Goal: Task Accomplishment & Management: Use online tool/utility

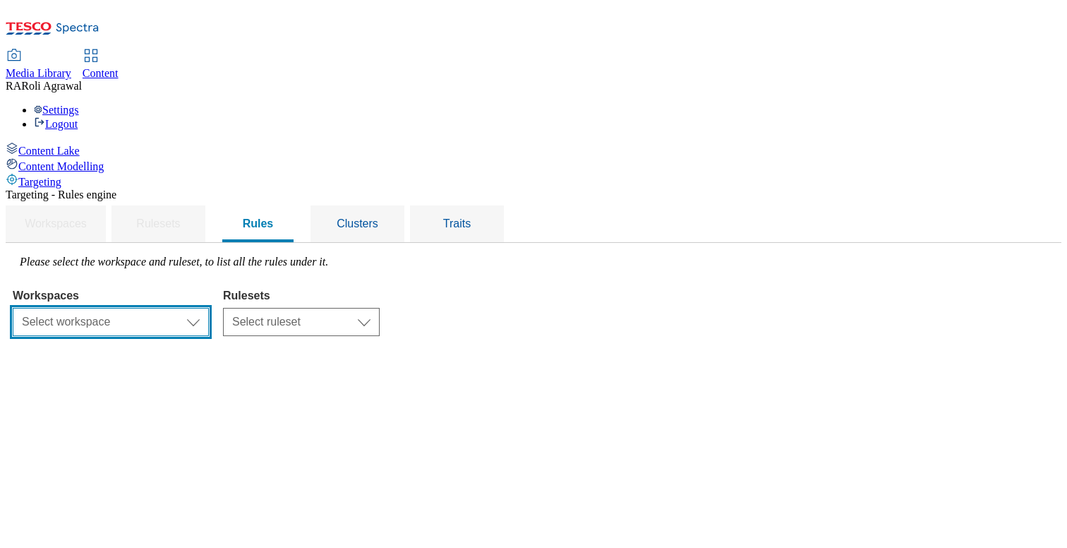
click at [209, 308] on select "Select workspace Content" at bounding box center [111, 322] width 196 height 28
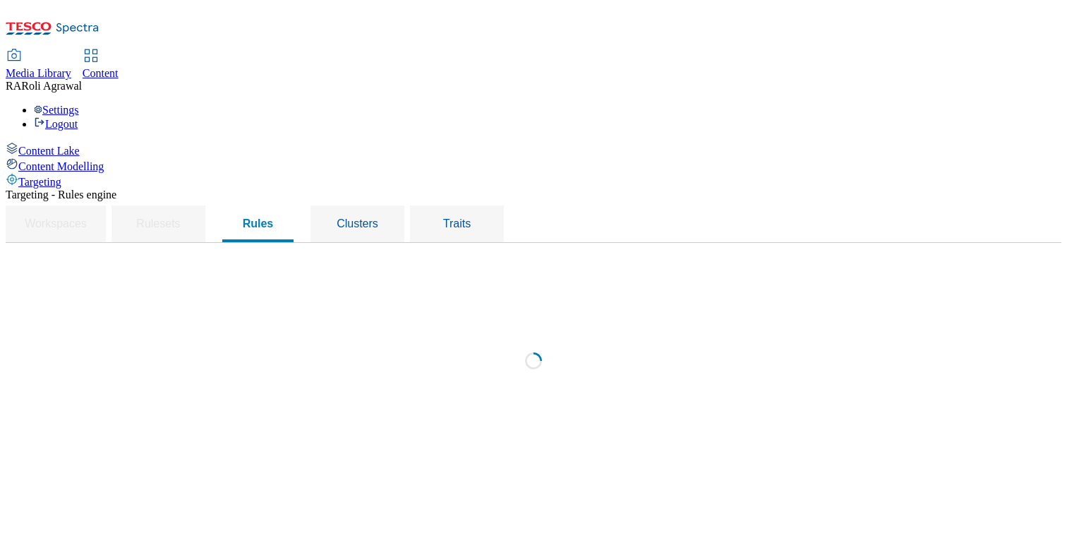
select select "f510054f-adaa-4692-b570-80fa3897127a"
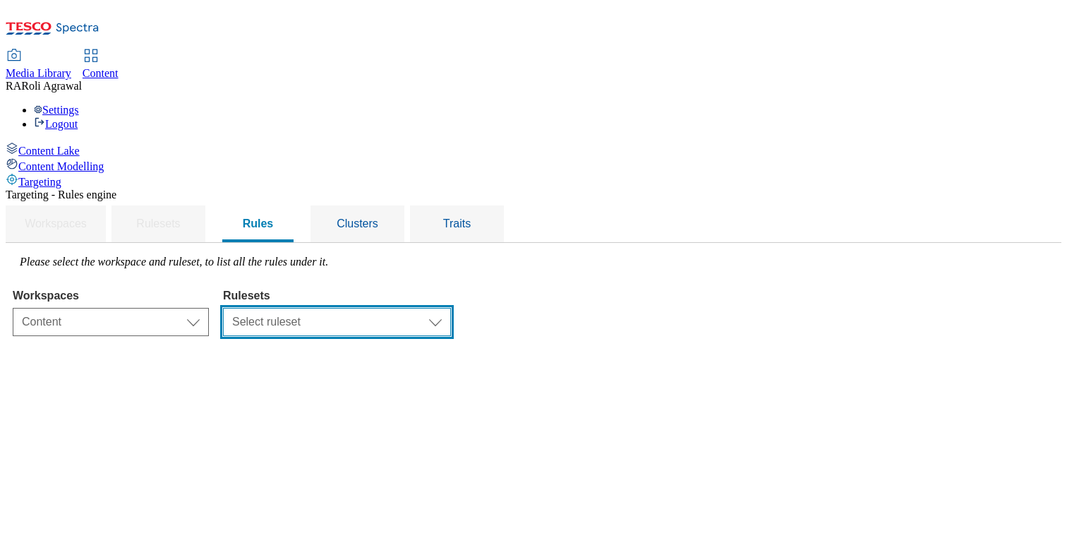
click at [432, 308] on select "Select ruleset clubcard-roi ghs-uk" at bounding box center [337, 322] width 228 height 28
select select "87837630-7157-4b0d-a987-68122c84fcaf"
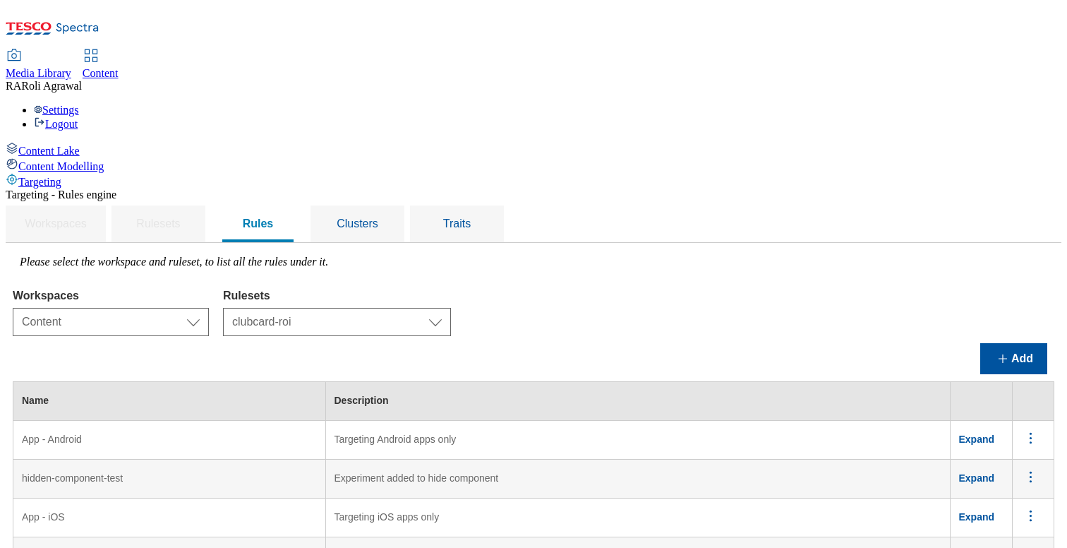
scroll to position [6, 0]
copy td "Clubcard-partner Opted-In Logged-In"
drag, startPoint x: 394, startPoint y: 441, endPoint x: 198, endPoint y: 441, distance: 195.6
click at [198, 537] on td "Clubcard-partner Opted-In Logged-In" at bounding box center [169, 556] width 313 height 39
click at [995, 547] on span "Expand" at bounding box center [977, 555] width 36 height 11
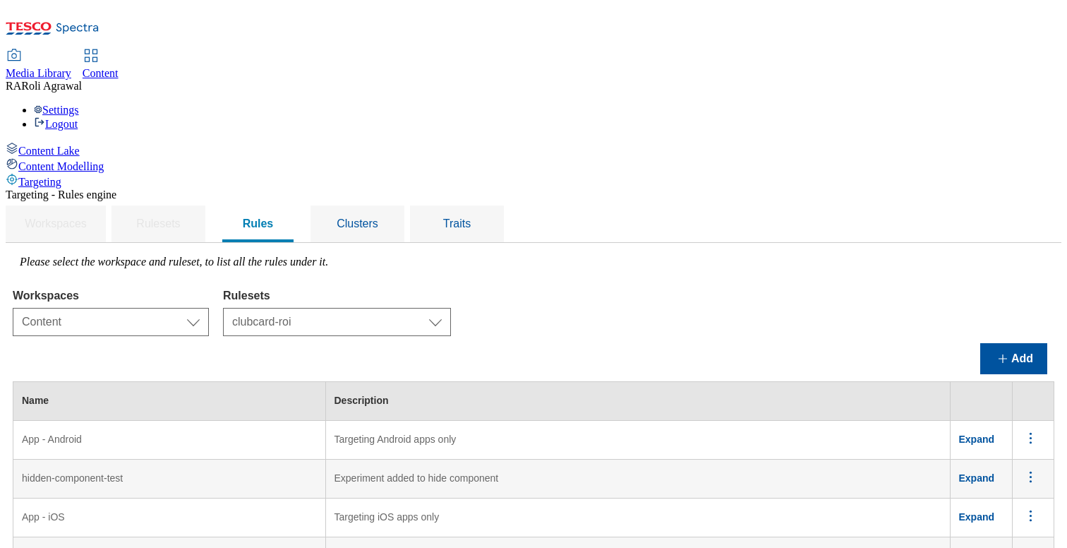
scroll to position [231, 0]
